Goal: Task Accomplishment & Management: Use online tool/utility

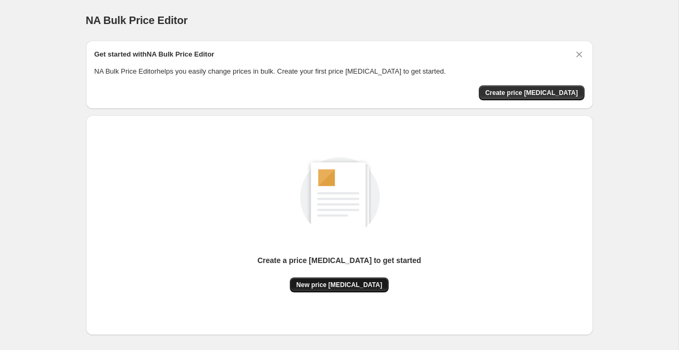
click at [341, 291] on button "New price change job" at bounding box center [339, 285] width 99 height 15
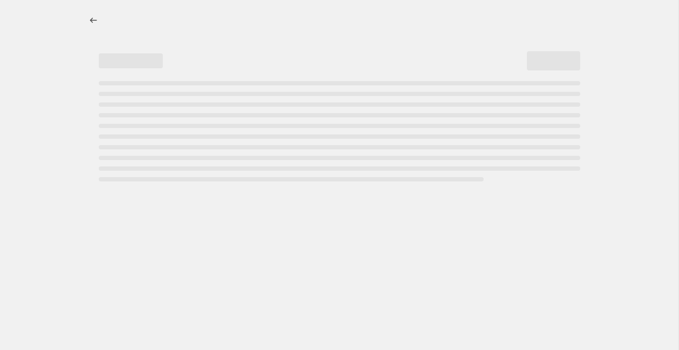
select select "percentage"
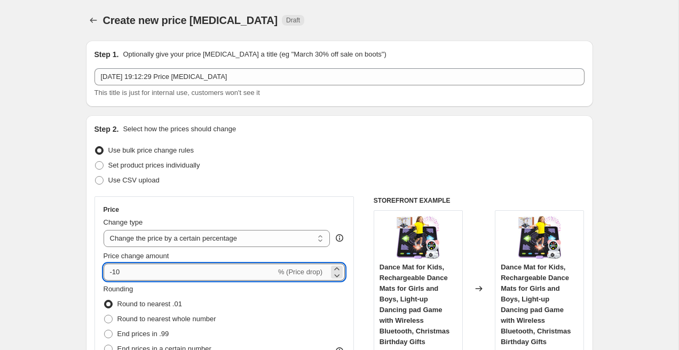
click at [250, 270] on input "-10" at bounding box center [190, 272] width 172 height 17
type input "-1"
type input "-25"
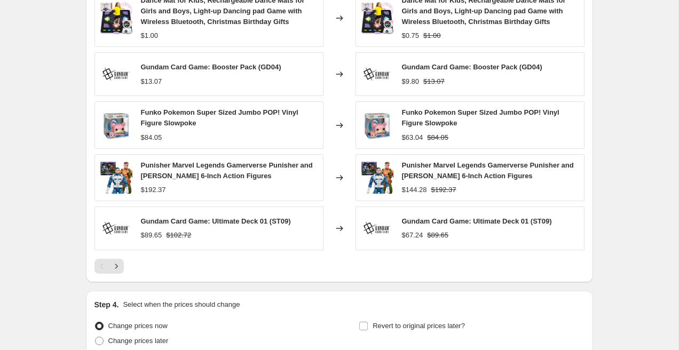
scroll to position [738, 0]
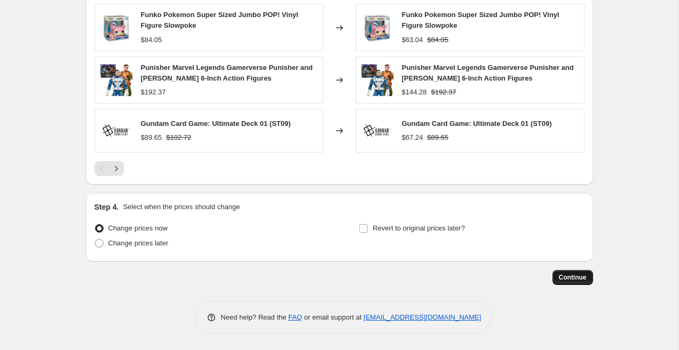
click at [571, 279] on span "Continue" at bounding box center [573, 277] width 28 height 9
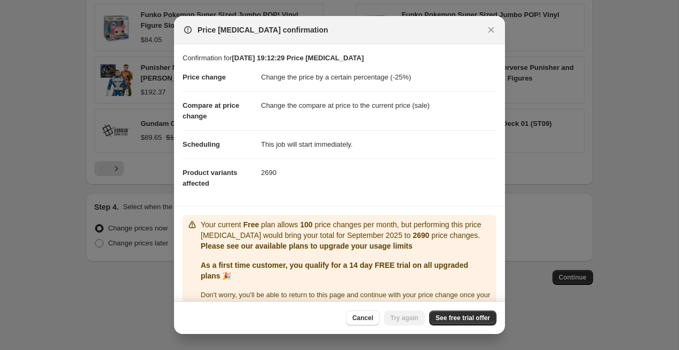
scroll to position [22, 0]
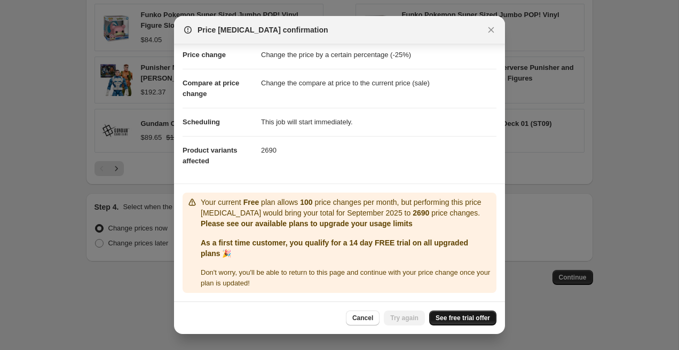
click at [452, 316] on span "See free trial offer" at bounding box center [463, 318] width 54 height 9
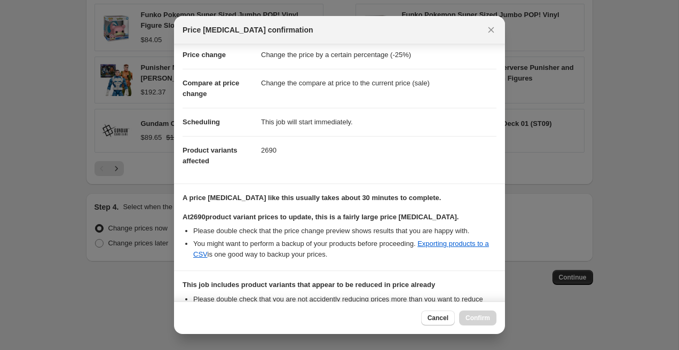
scroll to position [158, 0]
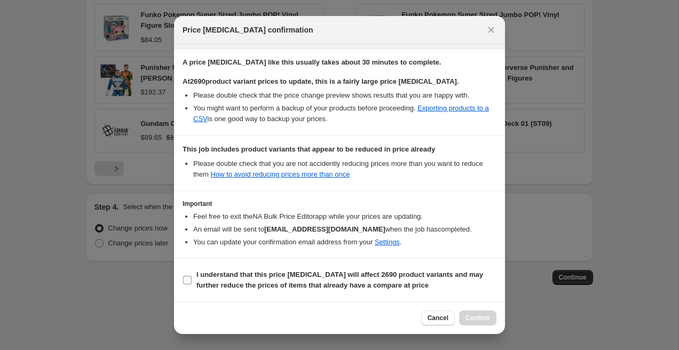
click at [187, 279] on input "I understand that this price change job will affect 2690 product variants and m…" at bounding box center [187, 280] width 9 height 9
checkbox input "true"
click at [470, 318] on span "Confirm" at bounding box center [478, 318] width 25 height 9
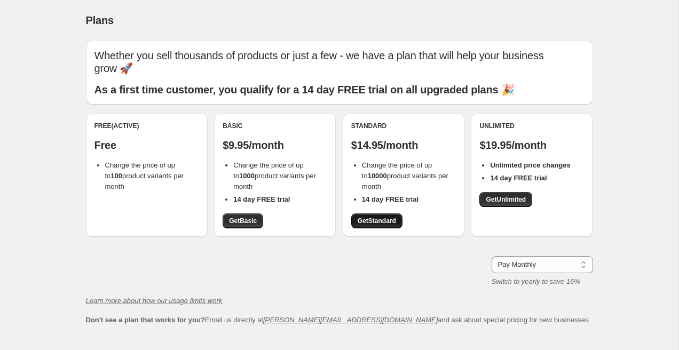
click at [391, 221] on span "Get Standard" at bounding box center [377, 221] width 38 height 9
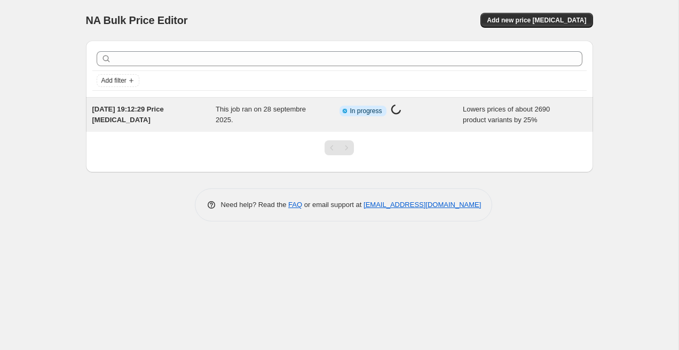
click at [279, 118] on div "This job ran on 28 septembre 2025." at bounding box center [278, 114] width 124 height 21
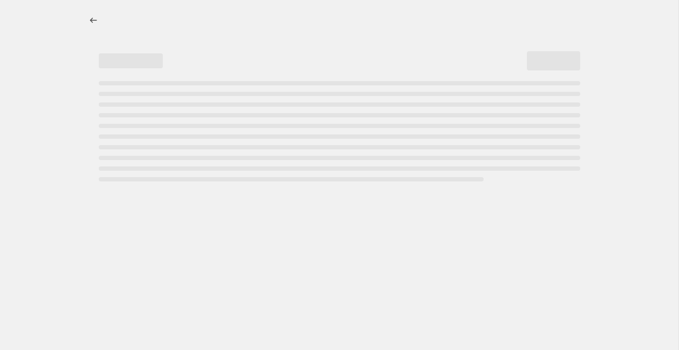
select select "percentage"
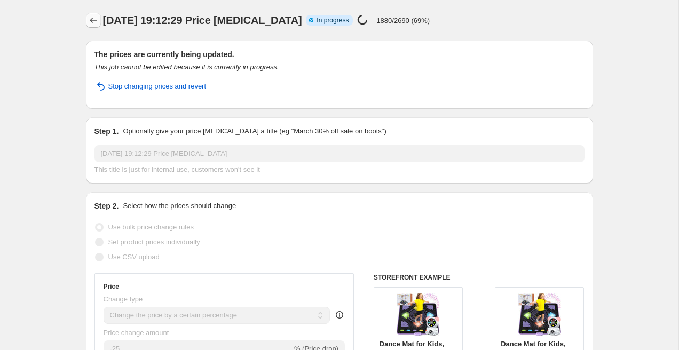
click at [93, 19] on icon "Price change jobs" at bounding box center [93, 20] width 11 height 11
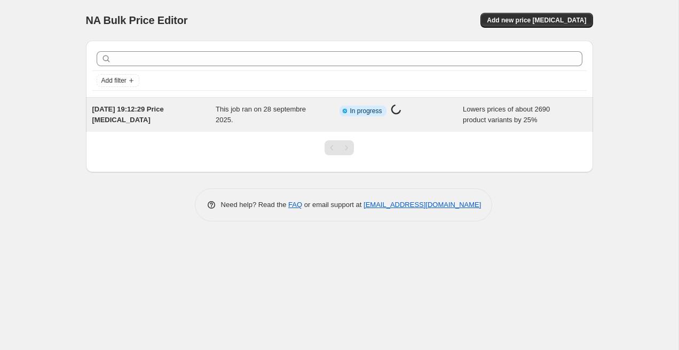
click at [300, 121] on div "This job ran on 28 septembre 2025." at bounding box center [278, 114] width 124 height 21
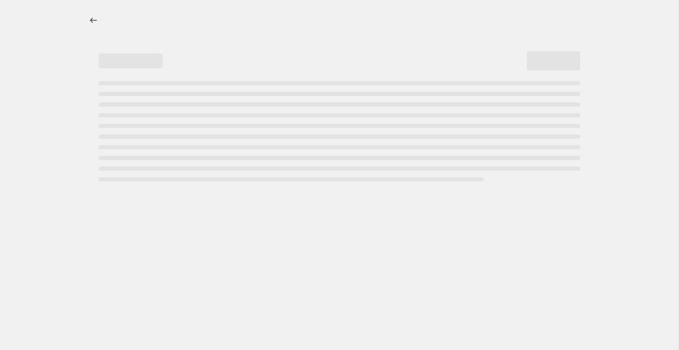
select select "percentage"
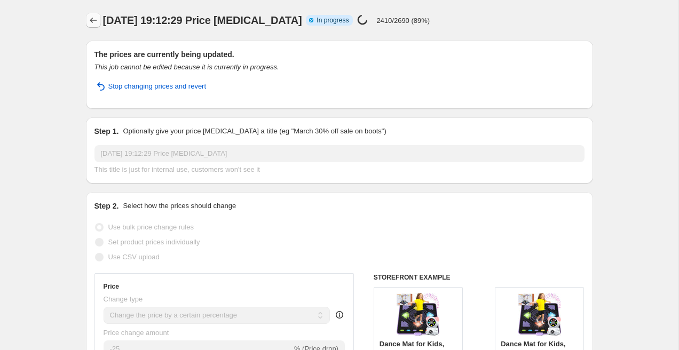
click at [93, 18] on icon "Price change jobs" at bounding box center [93, 20] width 11 height 11
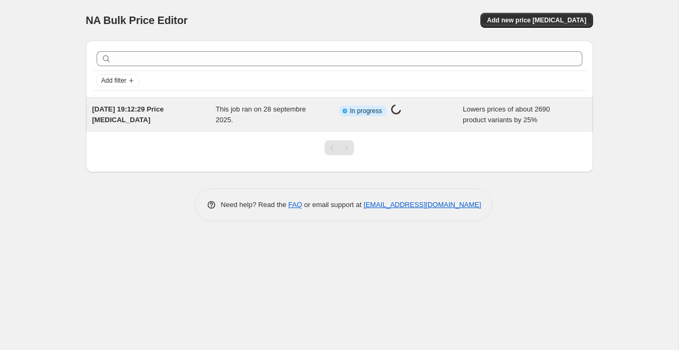
click at [437, 115] on div "Info Partially complete In progress Price [MEDICAL_DATA] in progress..." at bounding box center [394, 111] width 108 height 14
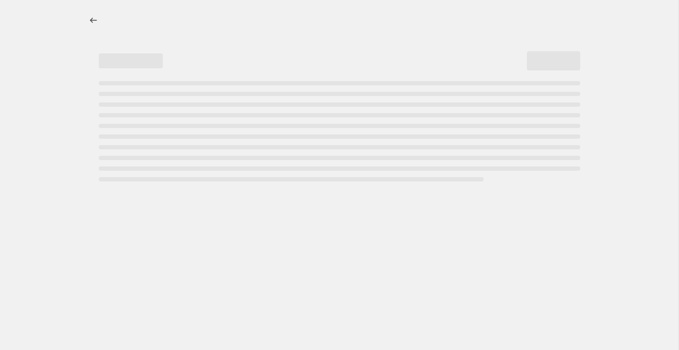
select select "percentage"
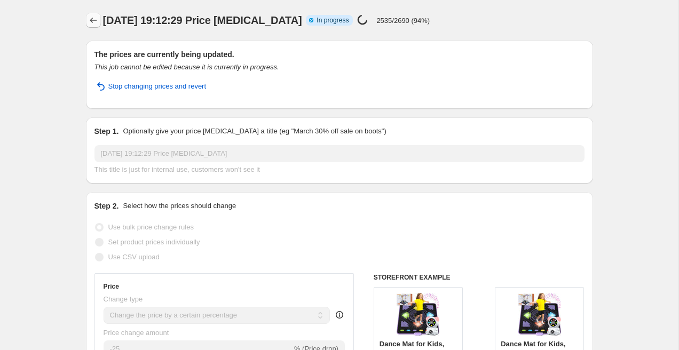
click at [92, 22] on icon "Price change jobs" at bounding box center [93, 20] width 11 height 11
